Goal: Book appointment/travel/reservation

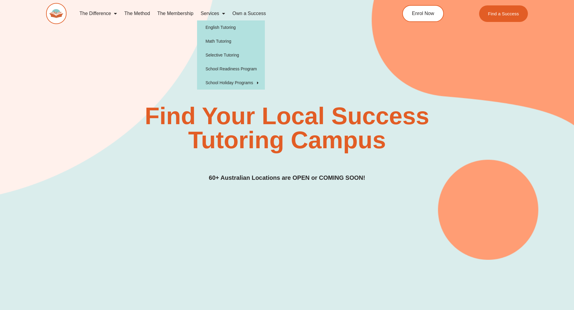
click at [207, 17] on link "Services" at bounding box center [213, 14] width 32 height 14
click at [222, 43] on link "Math Tutoring" at bounding box center [231, 41] width 68 height 14
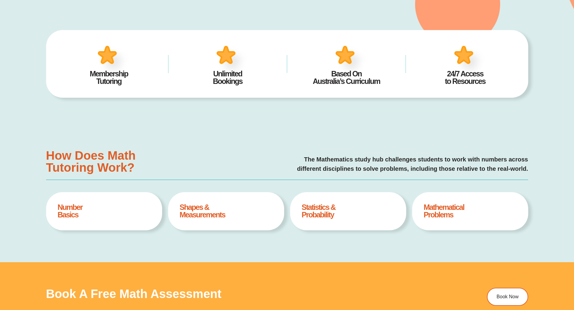
scroll to position [30, 0]
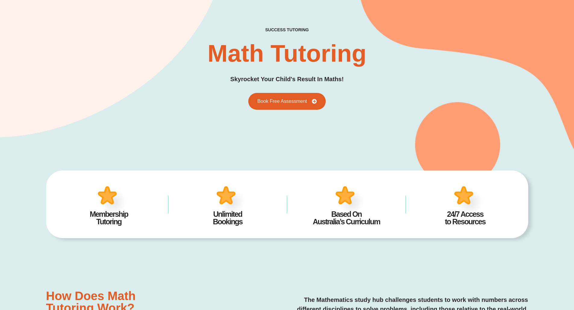
type input "*"
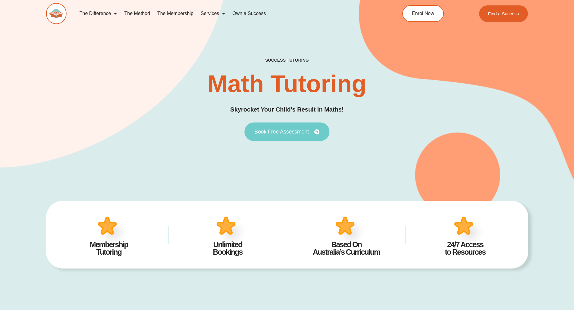
click at [280, 135] on link "Book Free Assessment" at bounding box center [286, 132] width 85 height 19
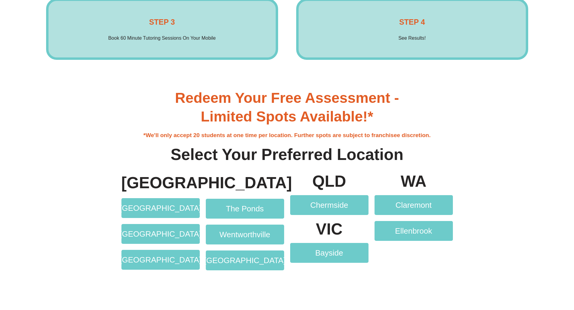
scroll to position [1234, 0]
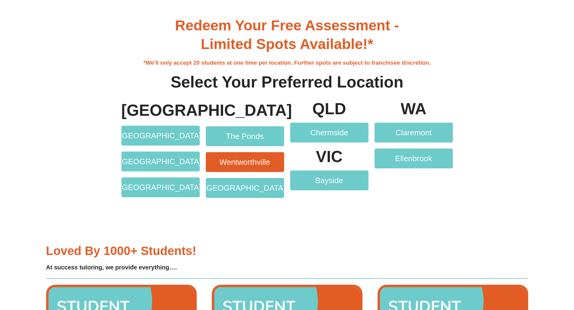
click at [218, 165] on span "Wentworthville" at bounding box center [245, 162] width 54 height 8
